Goal: Task Accomplishment & Management: Manage account settings

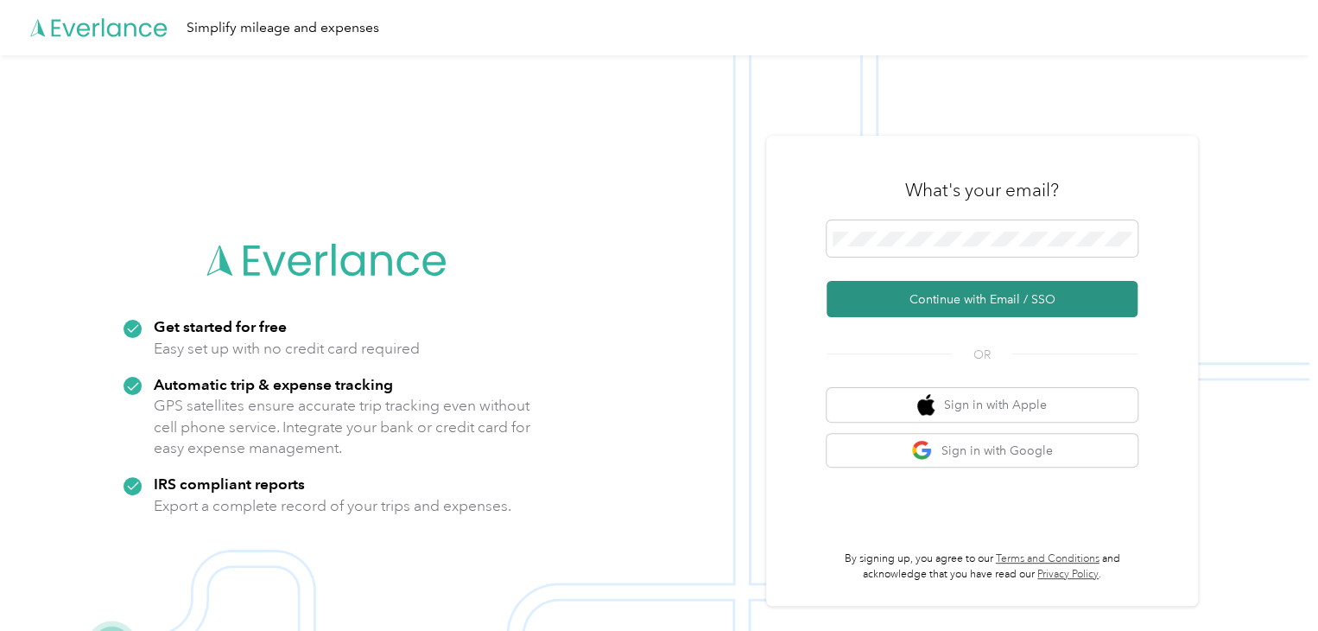
click at [1025, 296] on button "Continue with Email / SSO" at bounding box center [982, 299] width 311 height 36
click at [984, 286] on button "Continue with Email / SSO" at bounding box center [982, 299] width 311 height 36
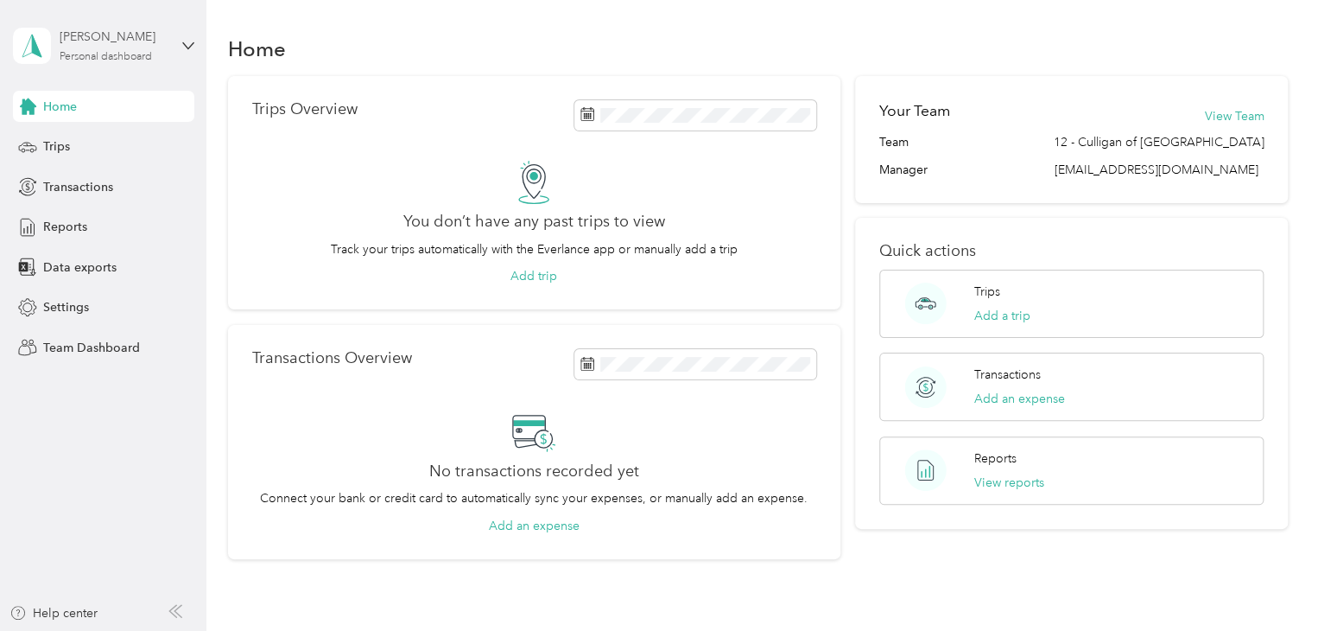
click at [65, 42] on div "[PERSON_NAME]" at bounding box center [114, 37] width 108 height 18
click at [98, 138] on div "Team dashboard" at bounding box center [74, 133] width 92 height 18
drag, startPoint x: 844, startPoint y: 251, endPoint x: 861, endPoint y: 226, distance: 30.0
click at [861, 226] on div "Quick actions Trips Add a trip Transactions Add an expense Reports View reports" at bounding box center [1071, 373] width 433 height 311
drag, startPoint x: 861, startPoint y: 226, endPoint x: 851, endPoint y: 210, distance: 18.2
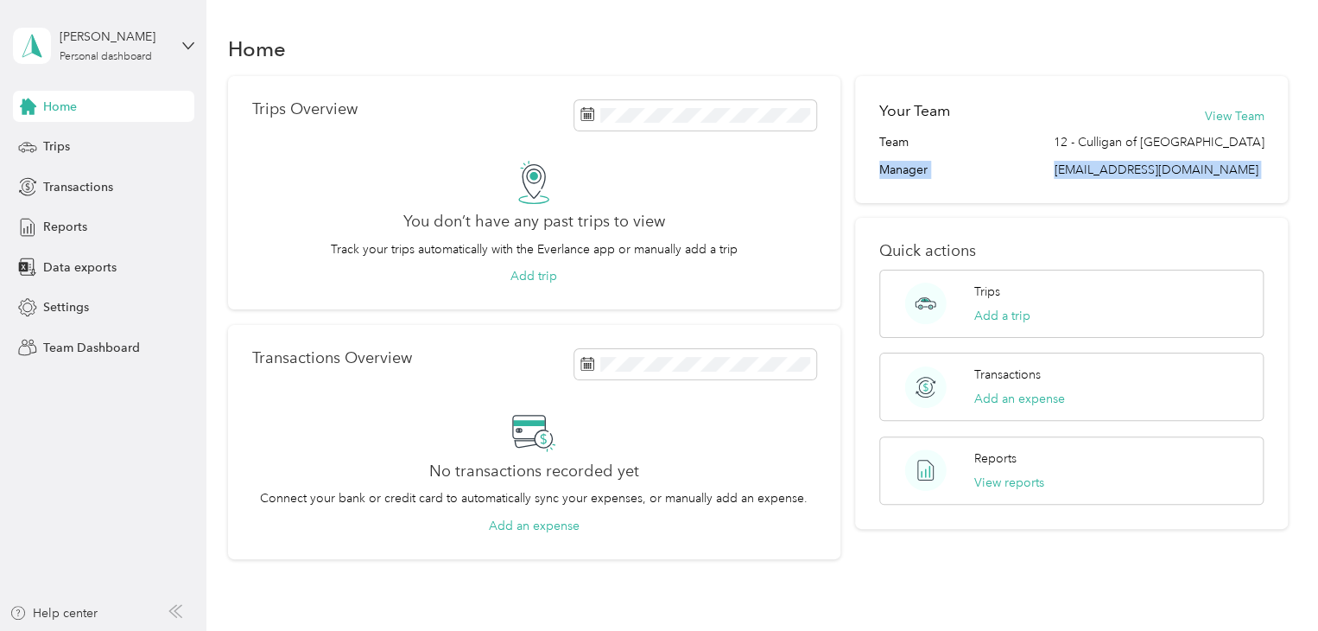
click at [851, 210] on div "Trips Overview You don’t have any past trips to view Track your trips automatic…" at bounding box center [758, 317] width 1061 height 483
click at [160, 35] on div "[PERSON_NAME]" at bounding box center [114, 37] width 108 height 18
click at [88, 140] on div "Team dashboard" at bounding box center [74, 142] width 92 height 18
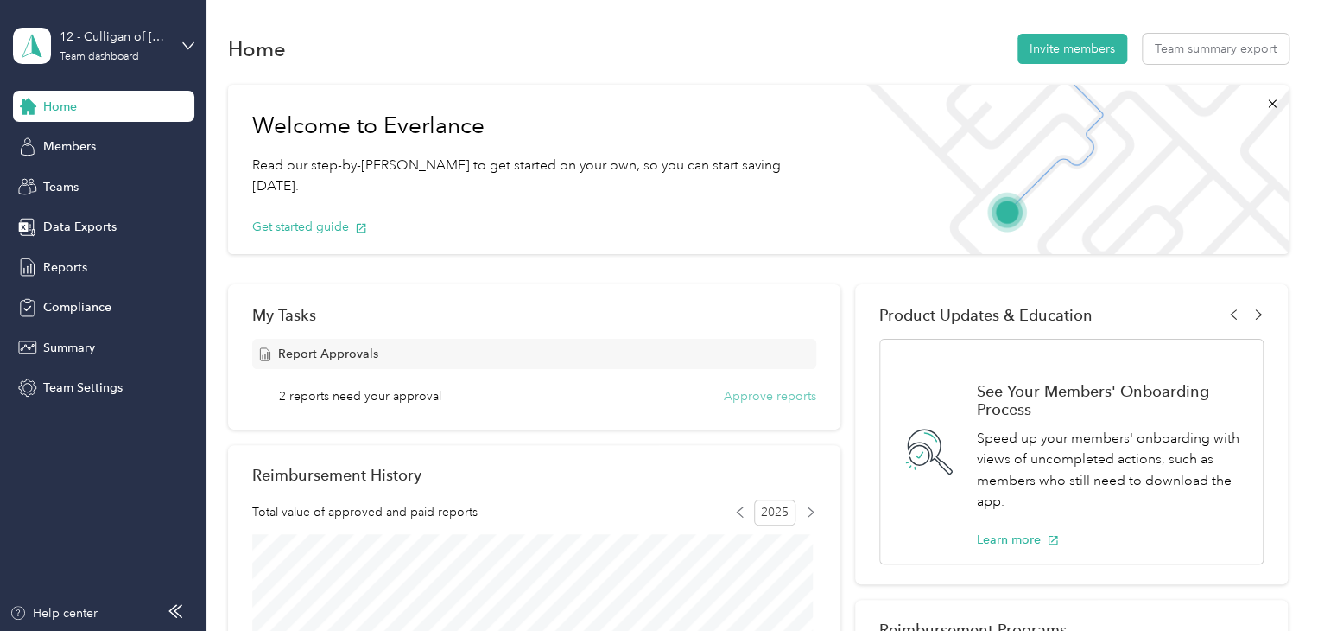
click at [790, 398] on button "Approve reports" at bounding box center [770, 396] width 92 height 18
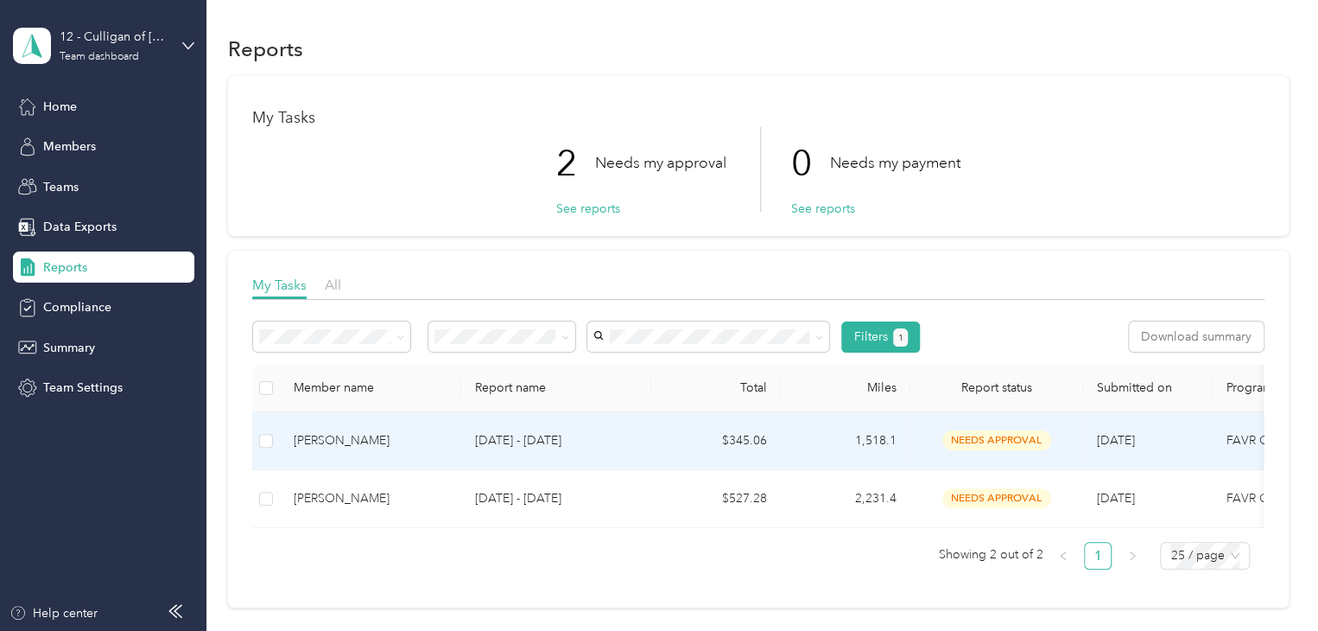
click at [353, 435] on div "[PERSON_NAME]" at bounding box center [371, 440] width 154 height 19
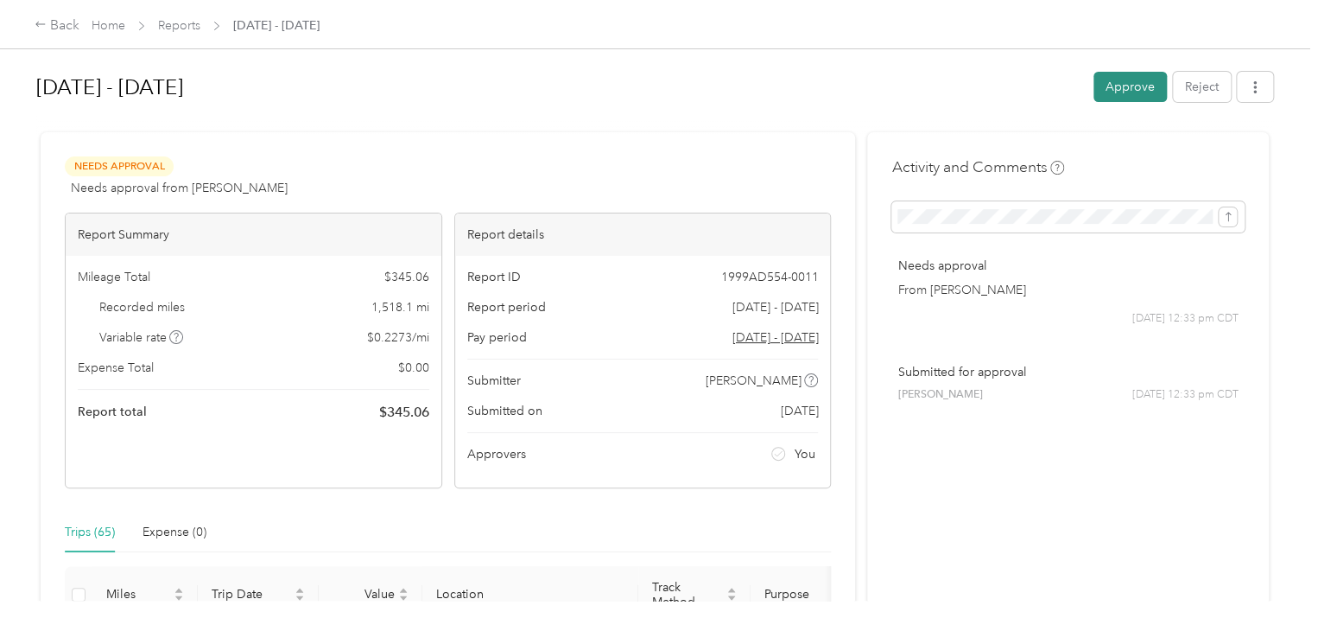
click at [1130, 85] on button "Approve" at bounding box center [1130, 87] width 73 height 30
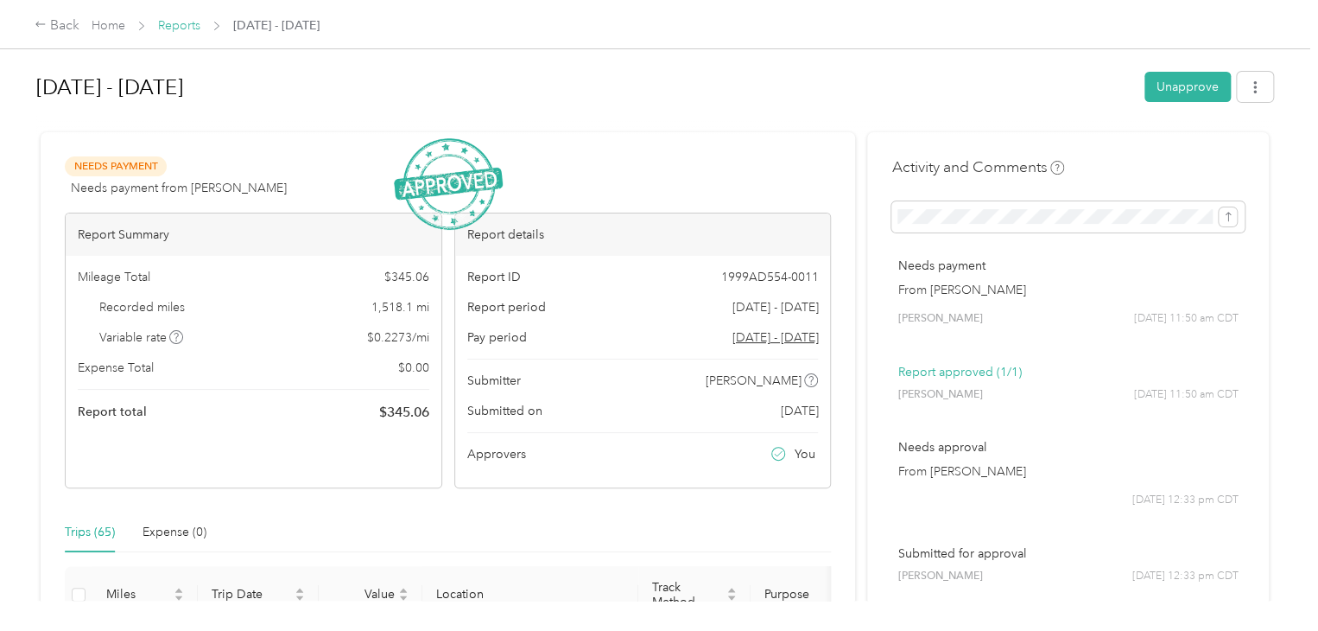
click at [184, 22] on link "Reports" at bounding box center [179, 25] width 42 height 15
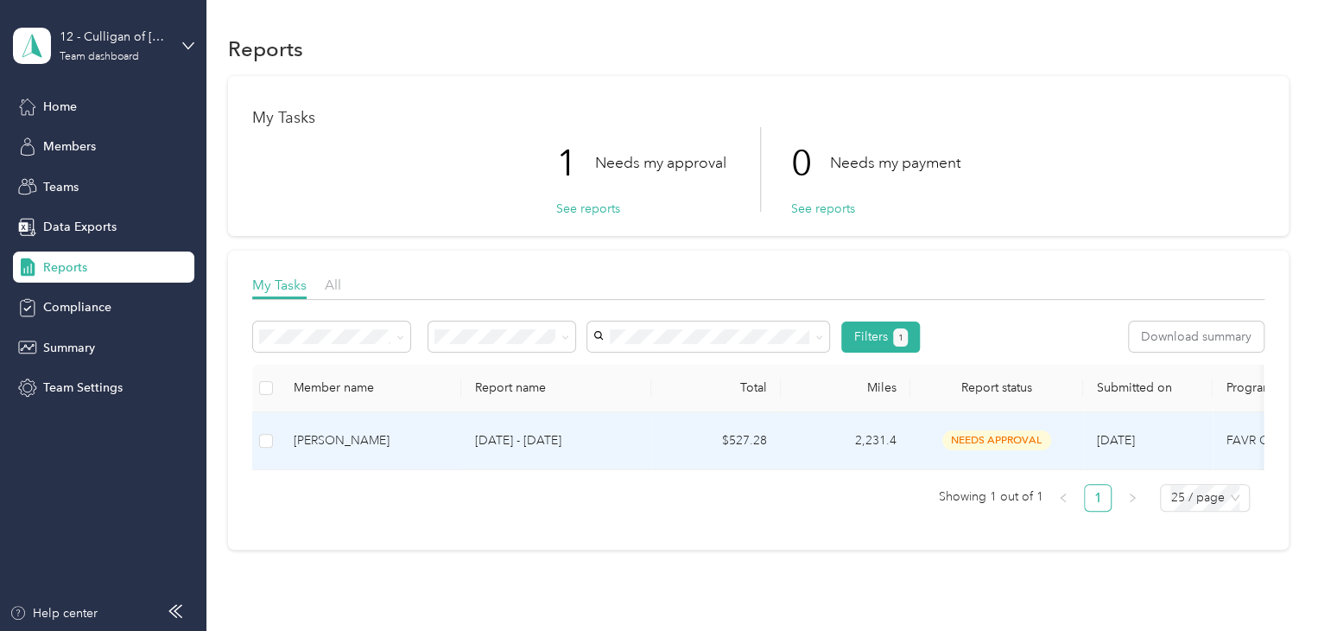
click at [356, 440] on div "[PERSON_NAME]" at bounding box center [371, 440] width 154 height 19
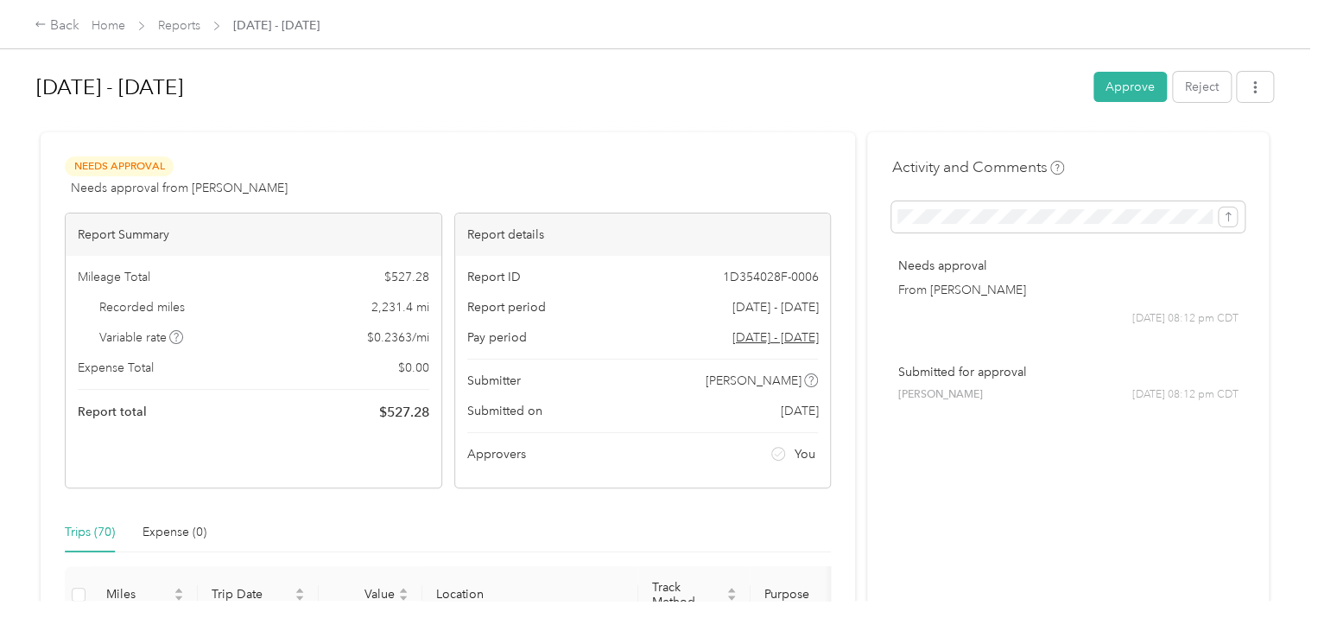
drag, startPoint x: 384, startPoint y: 413, endPoint x: 336, endPoint y: 474, distance: 78.1
click at [337, 474] on div "Report Summary Mileage Total $ 527.28 Recorded miles 2,231.4 mi Variable rate $…" at bounding box center [254, 351] width 378 height 276
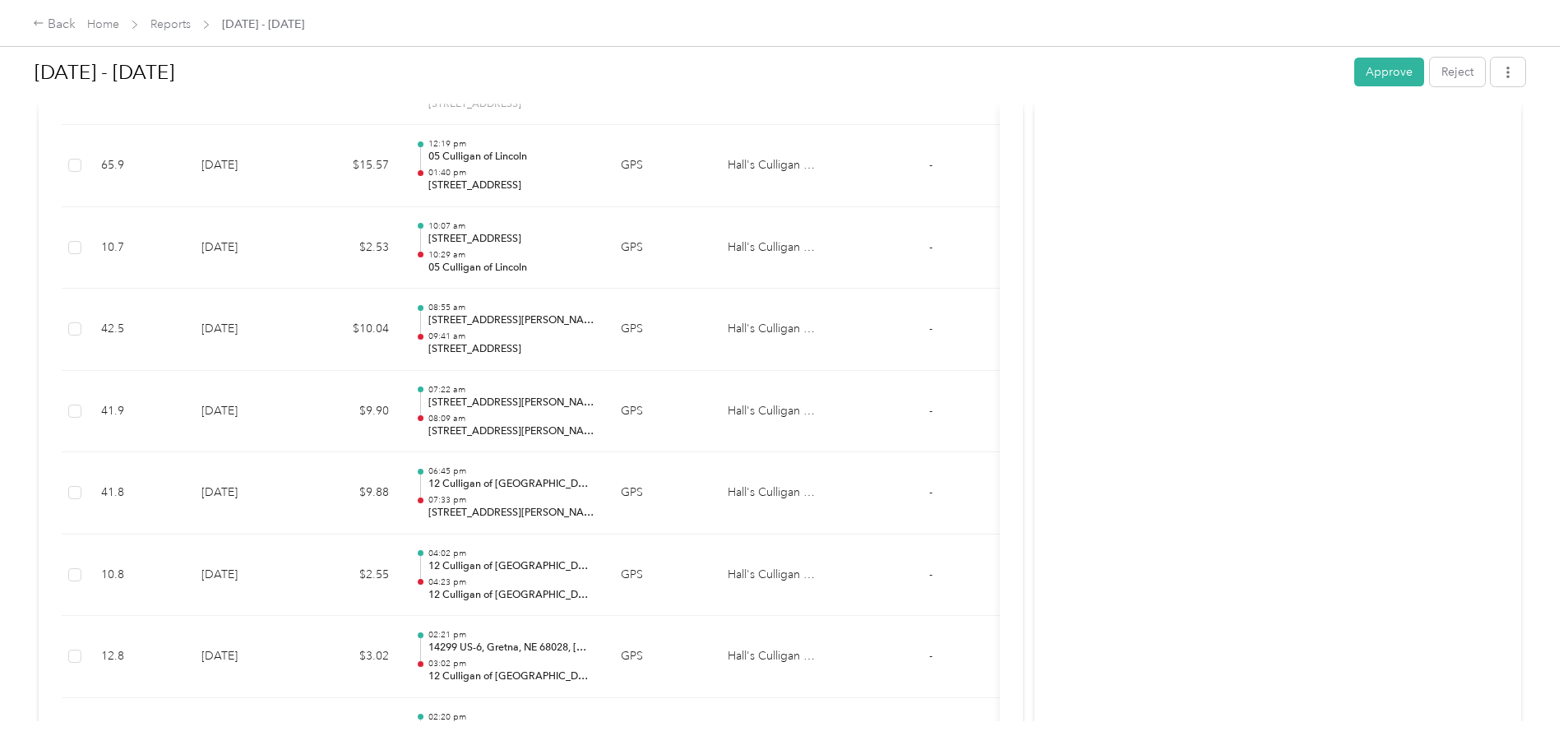
scroll to position [4728, 0]
drag, startPoint x: 1227, startPoint y: 346, endPoint x: 1127, endPoint y: 340, distance: 100.2
